Goal: Task Accomplishment & Management: Manage account settings

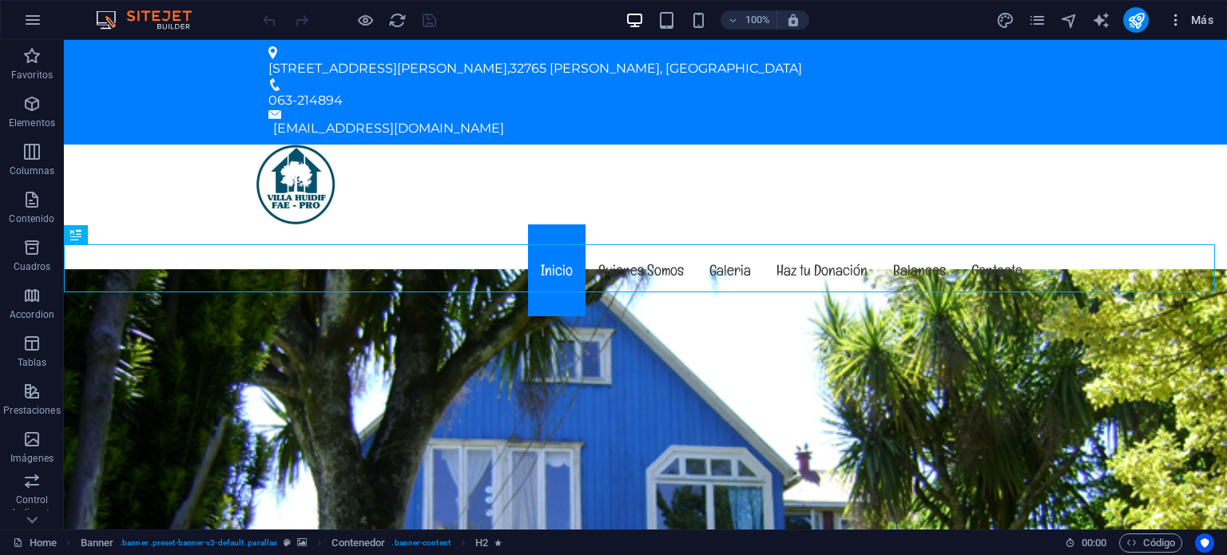
click at [1179, 22] on icon "button" at bounding box center [1176, 20] width 16 height 16
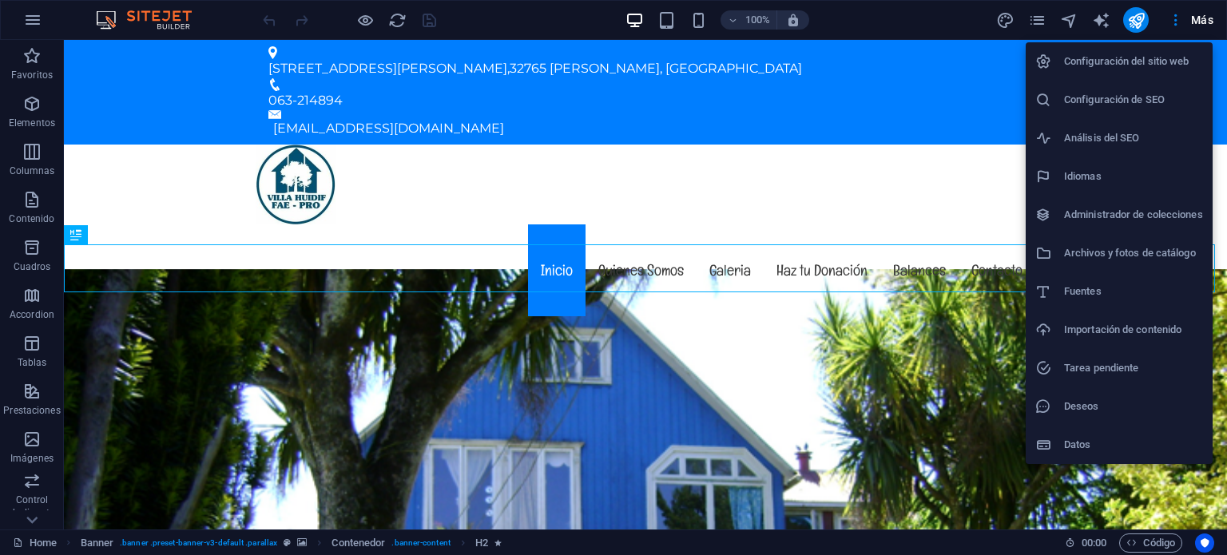
drag, startPoint x: 48, startPoint y: 12, endPoint x: 36, endPoint y: 13, distance: 12.0
click at [47, 12] on div at bounding box center [613, 277] width 1227 height 555
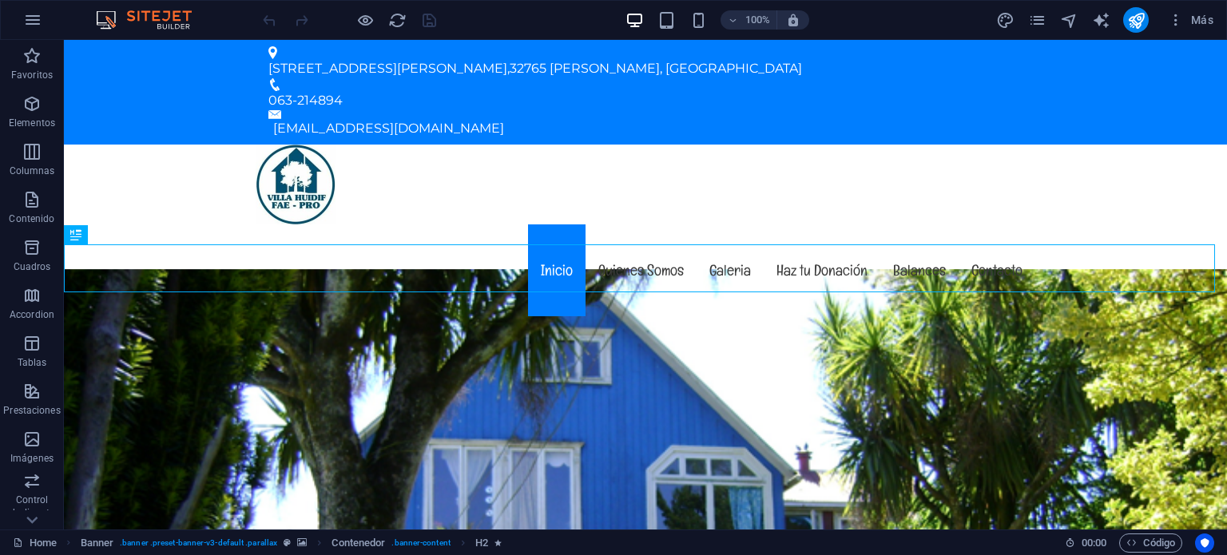
click at [36, 13] on div "Configuración del sitio web Configuración de SEO Análisis del SEO Idiomas Admin…" at bounding box center [613, 282] width 1227 height 545
click at [36, 13] on icon "button" at bounding box center [32, 19] width 19 height 19
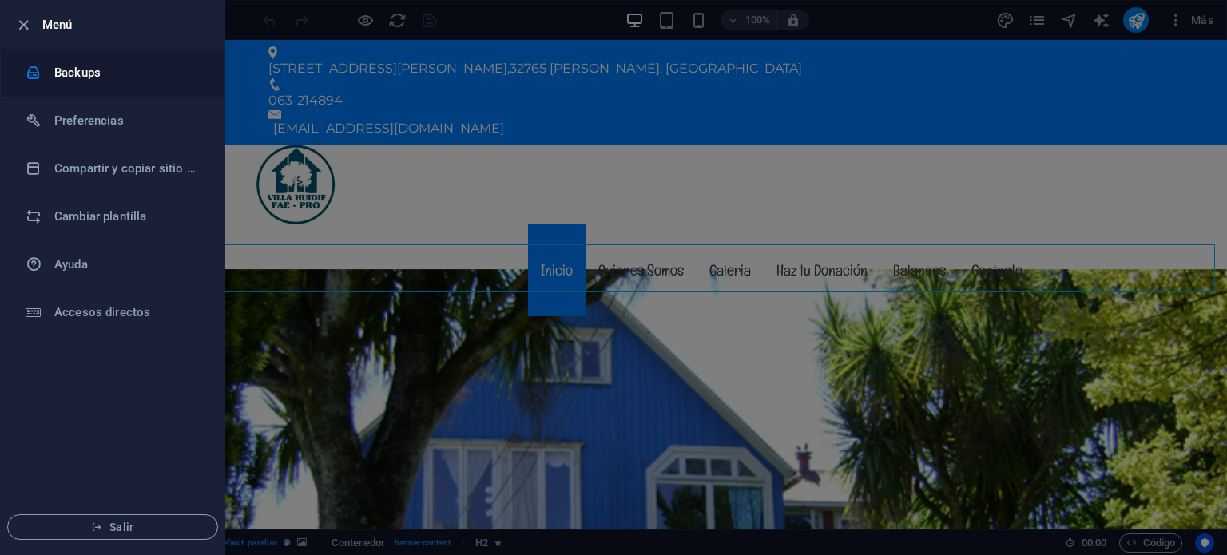
click at [93, 77] on h6 "Backups" at bounding box center [128, 72] width 148 height 19
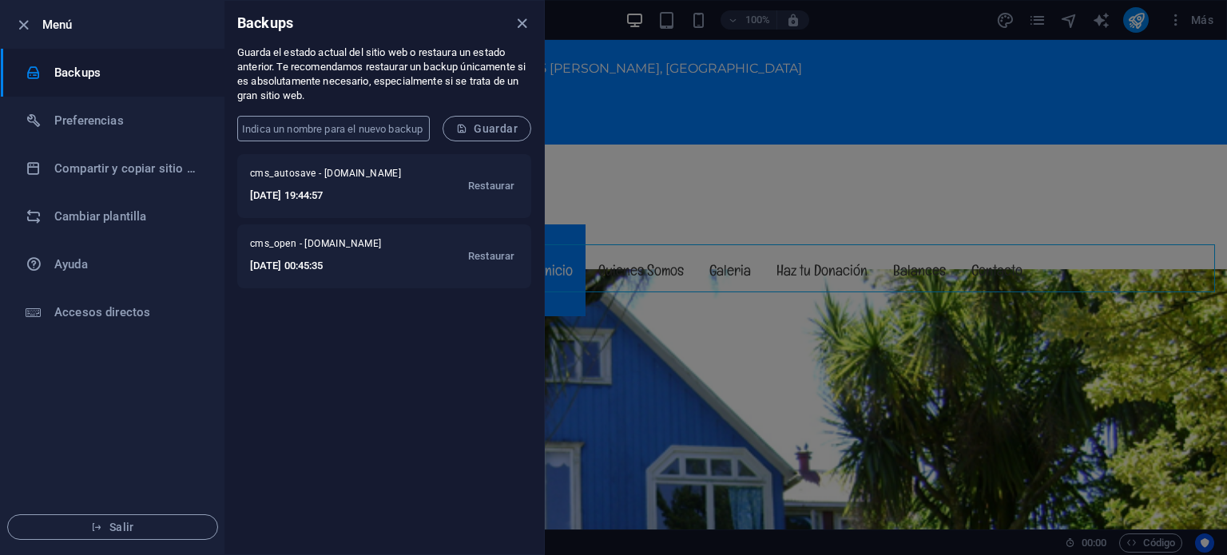
click at [343, 130] on input "text" at bounding box center [333, 129] width 192 height 26
type input "copia_seguridad"
click at [514, 127] on span "Guardar" at bounding box center [486, 128] width 61 height 13
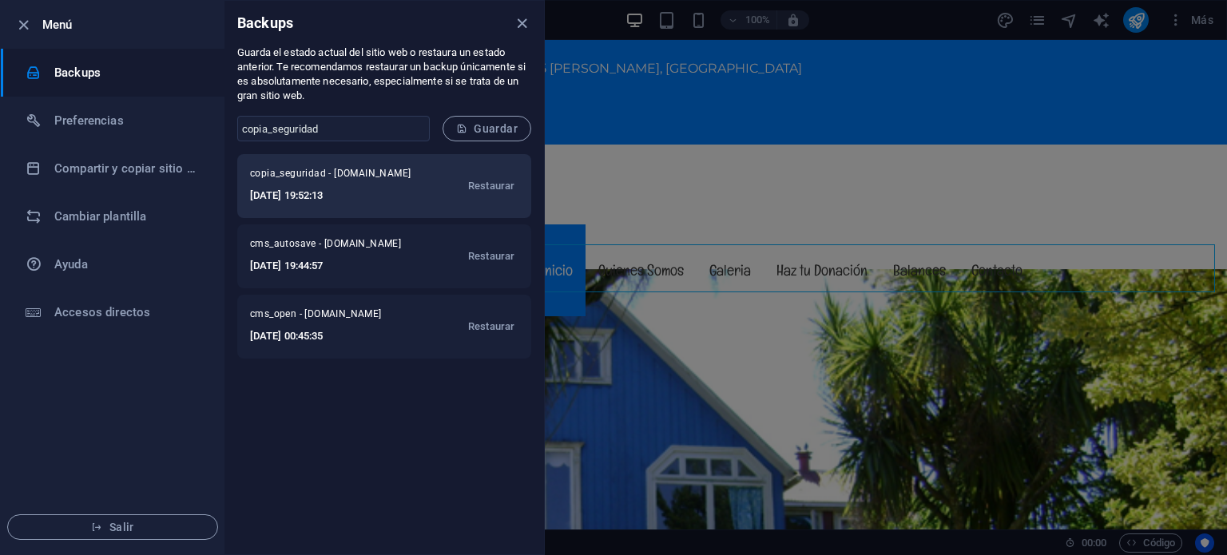
click at [359, 195] on h6 "[DATE] 19:52:13" at bounding box center [336, 195] width 172 height 19
drag, startPoint x: 355, startPoint y: 181, endPoint x: 300, endPoint y: 188, distance: 55.5
click at [300, 188] on h6 "[DATE] 19:52:13" at bounding box center [336, 195] width 172 height 19
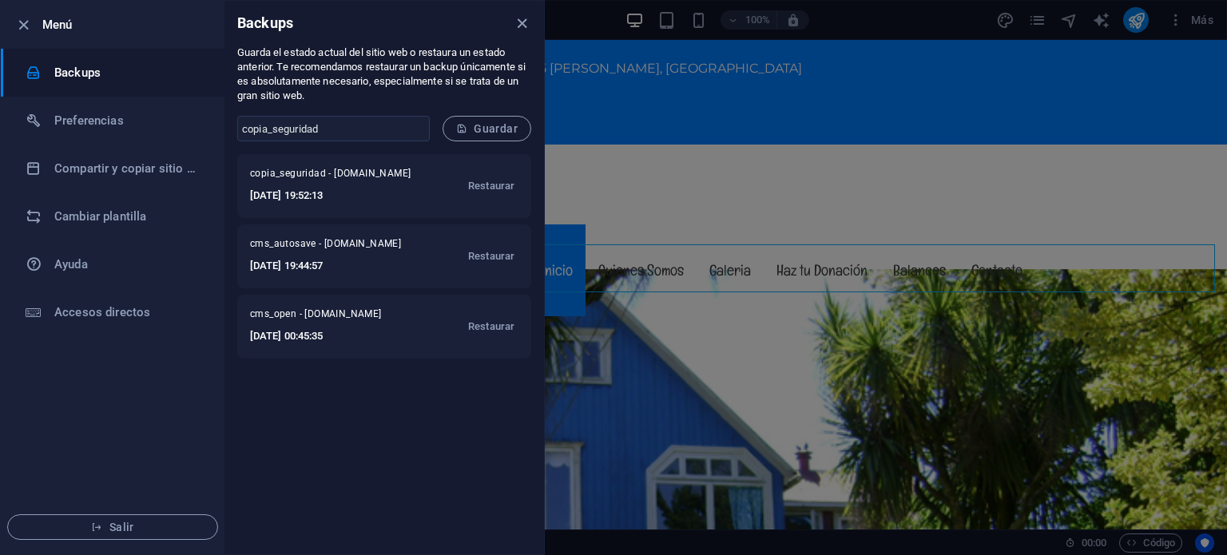
click at [1041, 34] on div at bounding box center [613, 277] width 1227 height 555
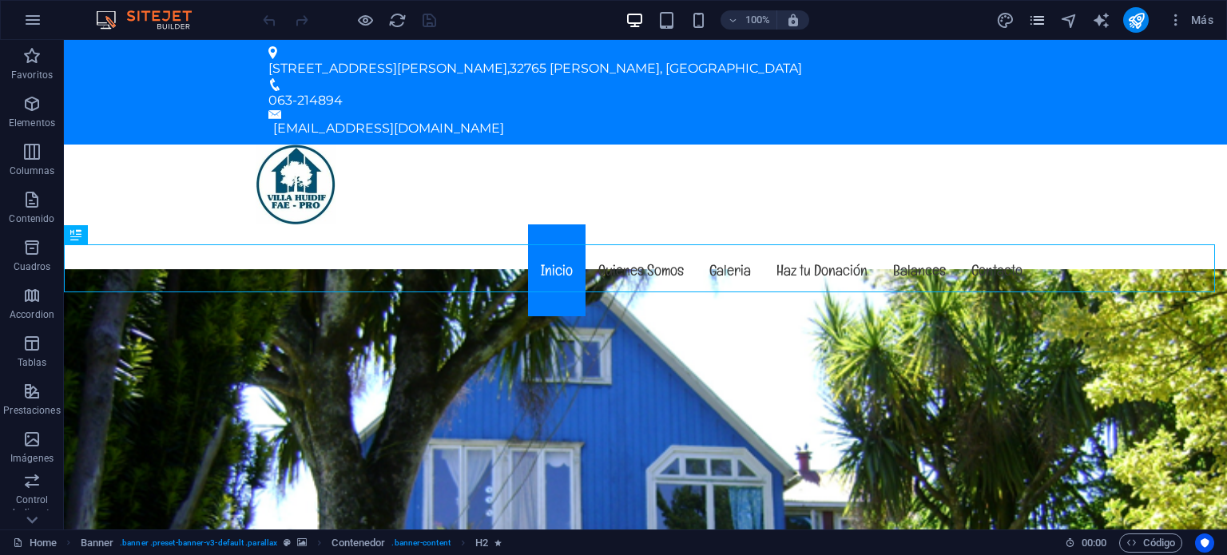
click at [1035, 15] on icon "pages" at bounding box center [1037, 20] width 18 height 18
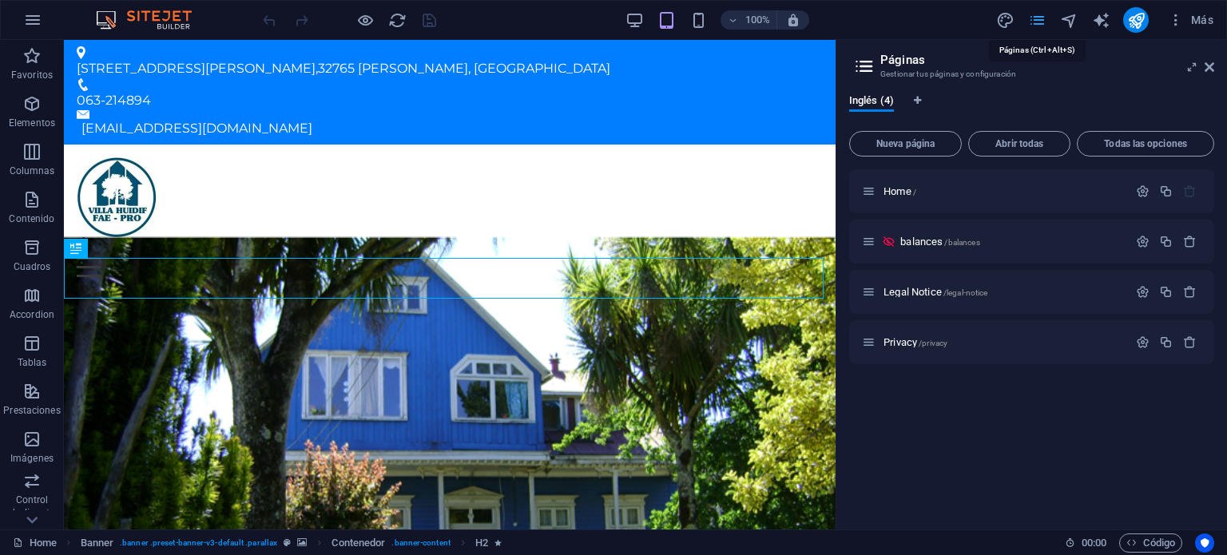
click at [1035, 15] on icon "pages" at bounding box center [1037, 20] width 18 height 18
click at [1211, 66] on icon at bounding box center [1209, 67] width 10 height 13
